Goal: Check status

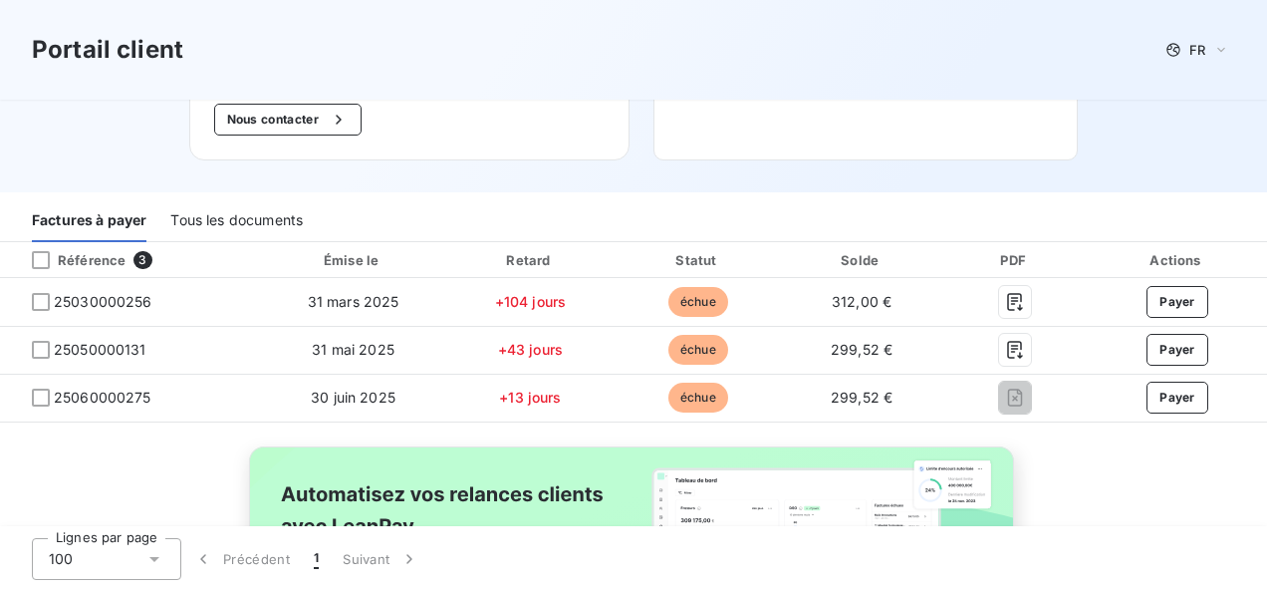
scroll to position [279, 0]
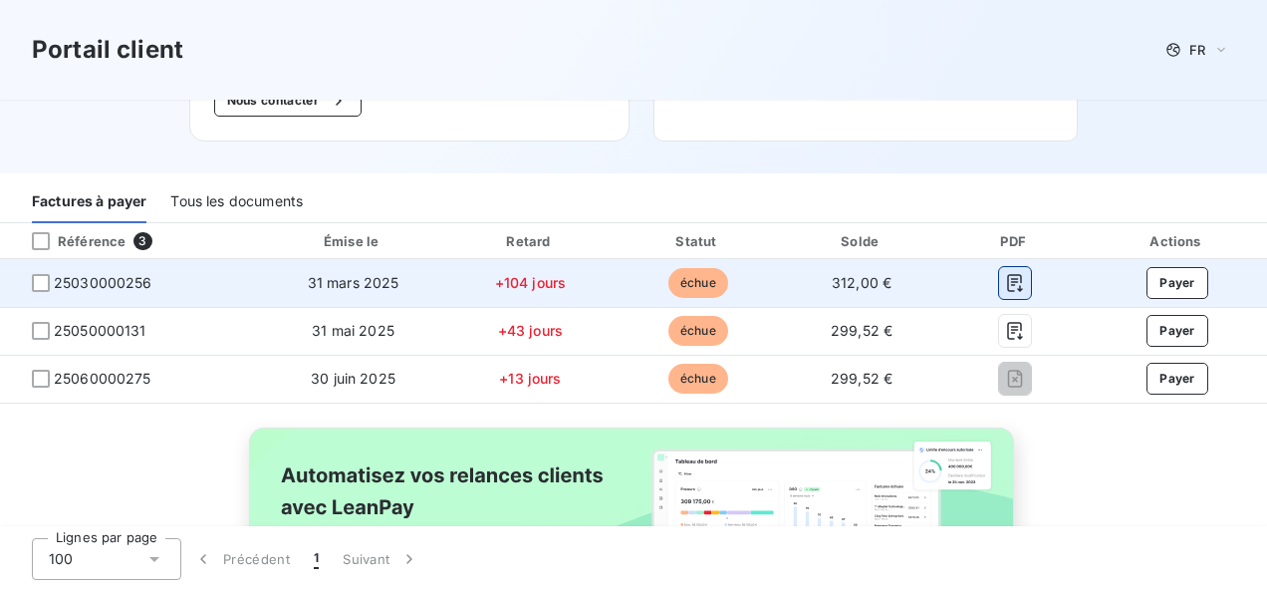
click at [1005, 286] on icon "button" at bounding box center [1015, 283] width 20 height 20
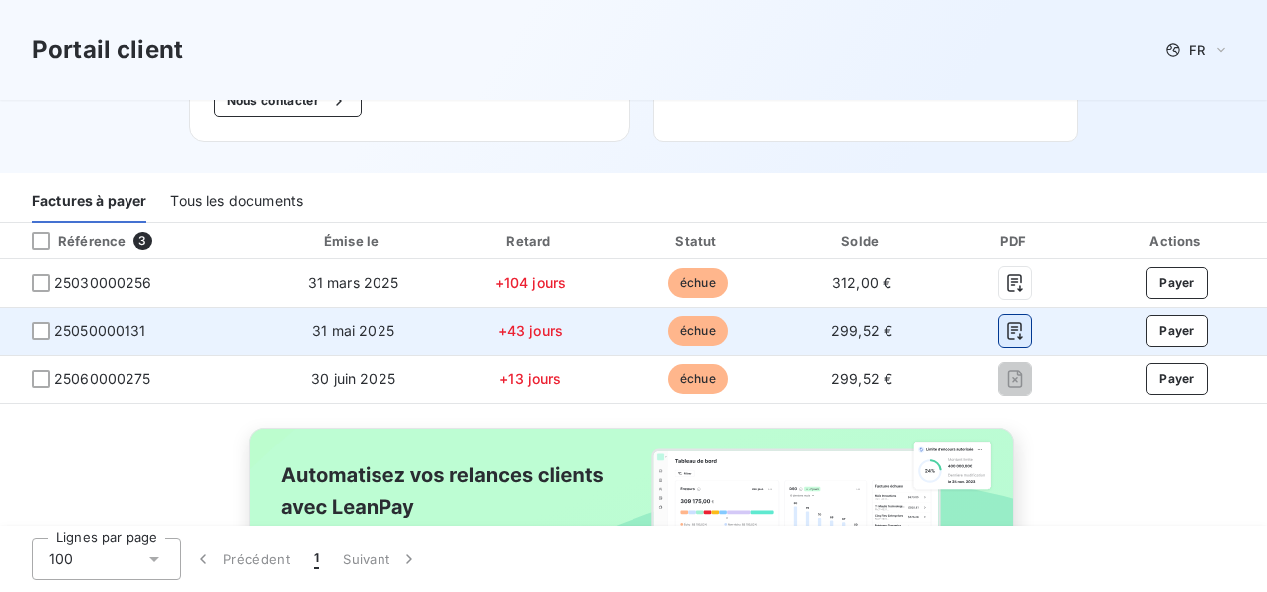
click at [1008, 338] on icon "button" at bounding box center [1014, 331] width 15 height 18
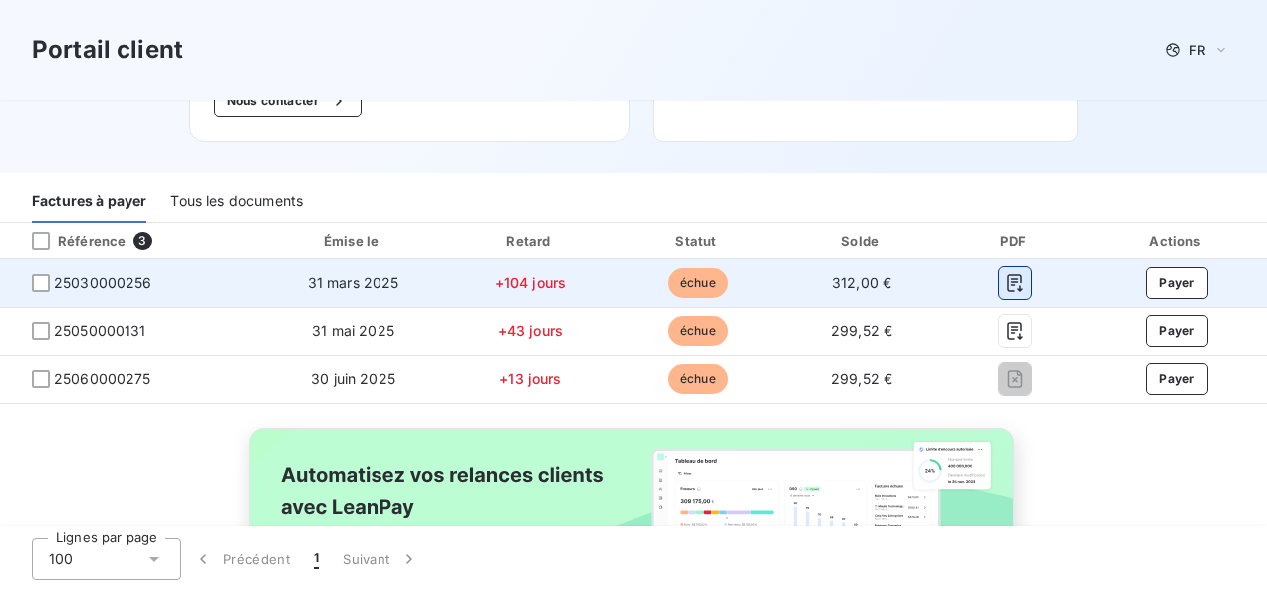
click at [1006, 284] on icon "button" at bounding box center [1015, 283] width 20 height 20
drag, startPoint x: 155, startPoint y: 281, endPoint x: 56, endPoint y: 284, distance: 99.7
click at [56, 284] on span "25030000256" at bounding box center [130, 283] width 229 height 20
copy span "25030000256"
